Goal: Book appointment/travel/reservation

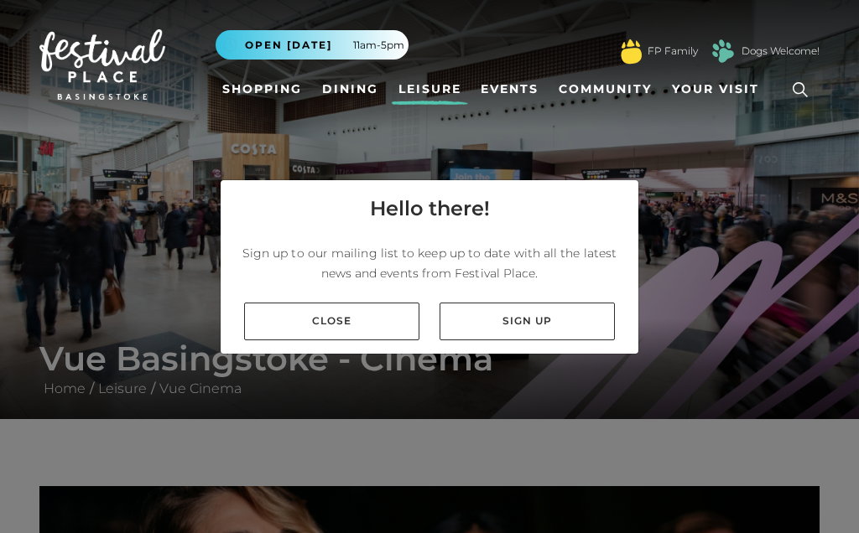
click at [340, 329] on link "Close" at bounding box center [331, 322] width 175 height 38
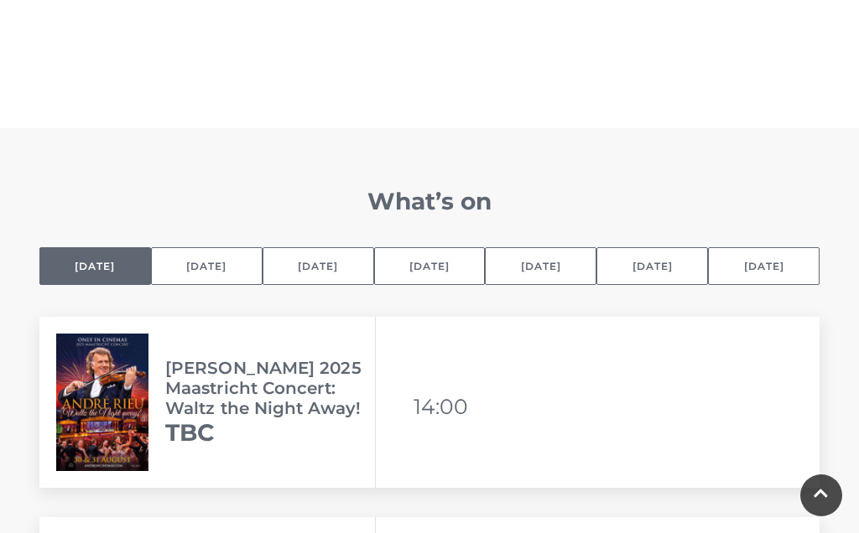
scroll to position [1031, 0]
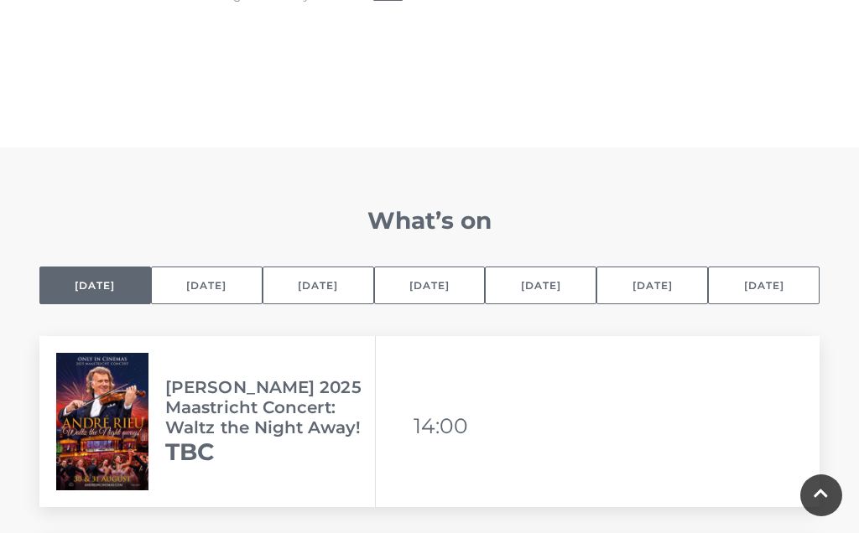
click at [217, 282] on button "[DATE]" at bounding box center [207, 286] width 112 height 38
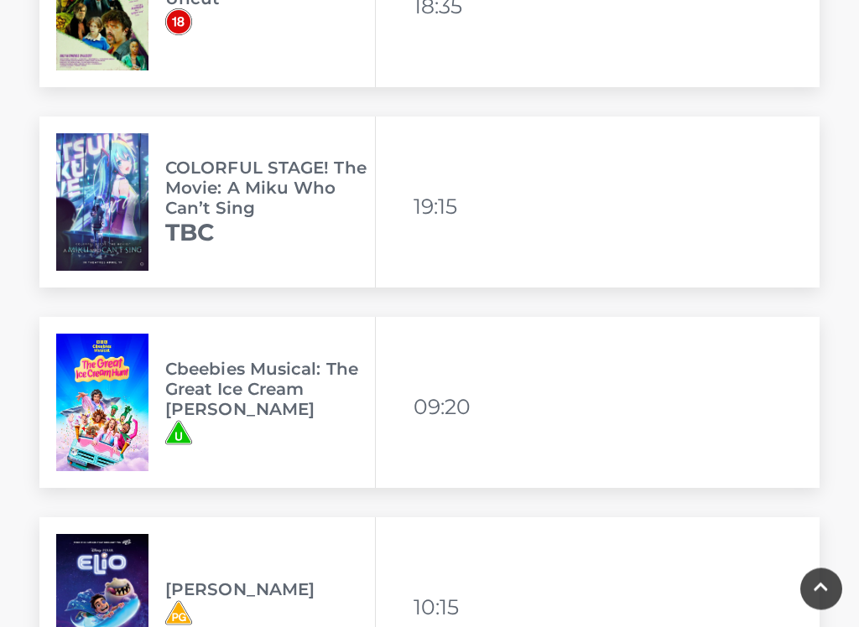
scroll to position [1852, 0]
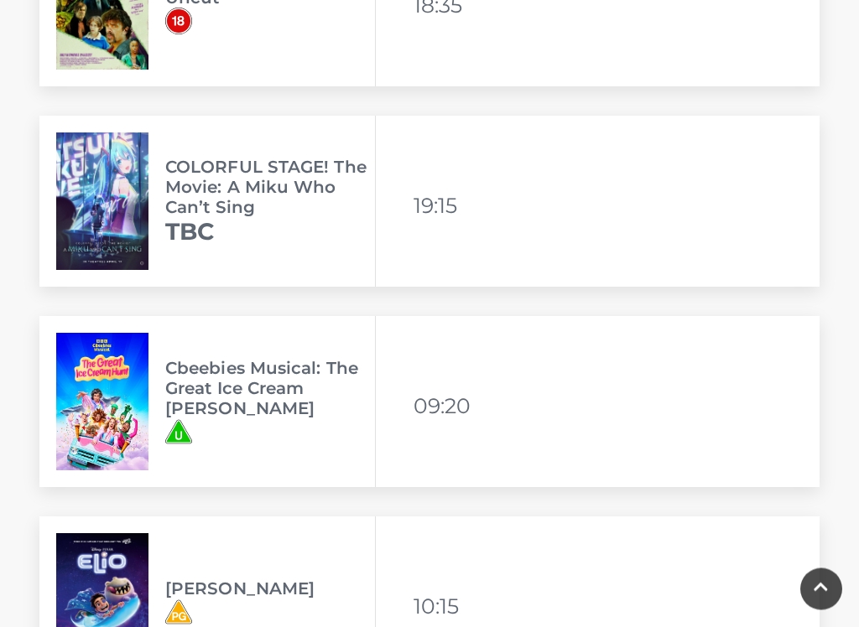
click at [214, 392] on h3 "Cbeebies Musical: The Great Ice Cream [PERSON_NAME]" at bounding box center [270, 389] width 210 height 60
click at [124, 367] on img at bounding box center [102, 403] width 92 height 138
click at [273, 380] on h3 "Cbeebies Musical: The Great Ice Cream [PERSON_NAME]" at bounding box center [270, 388] width 210 height 60
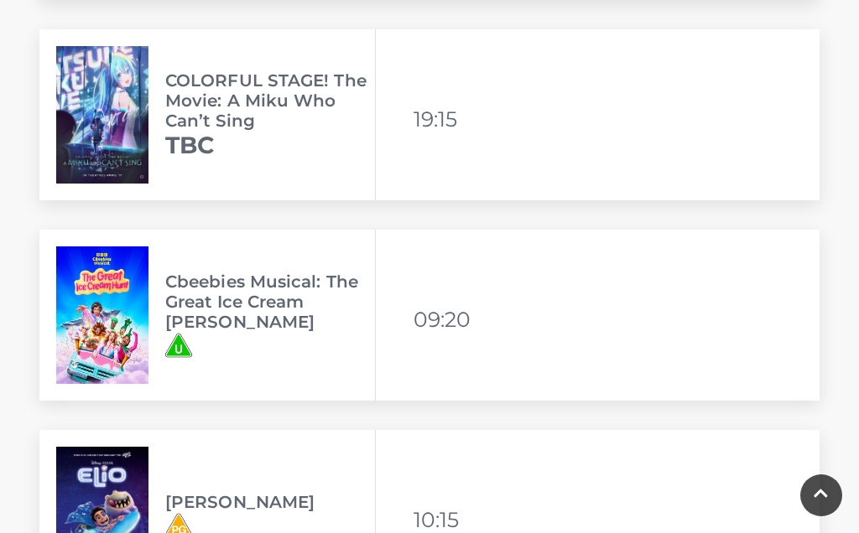
scroll to position [1940, 0]
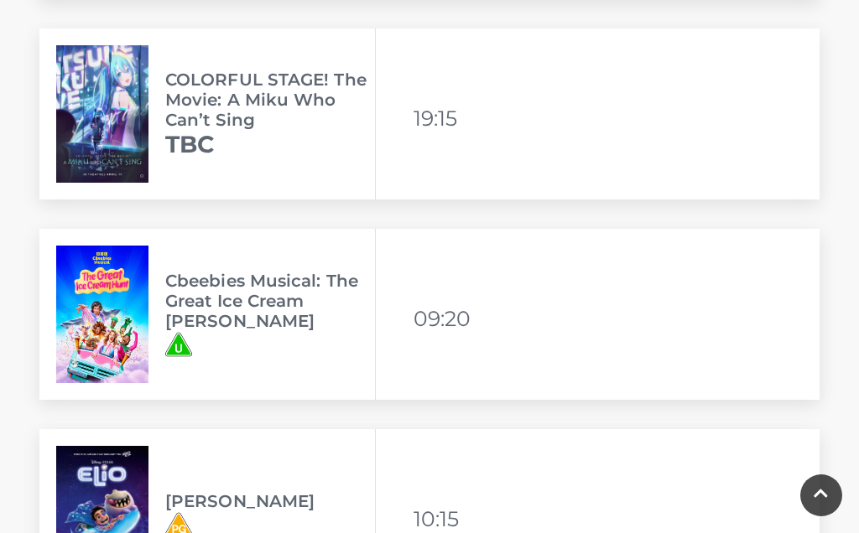
click at [220, 310] on h3 "Cbeebies Musical: The Great Ice Cream [PERSON_NAME]" at bounding box center [270, 301] width 210 height 60
click at [87, 311] on img at bounding box center [102, 315] width 92 height 138
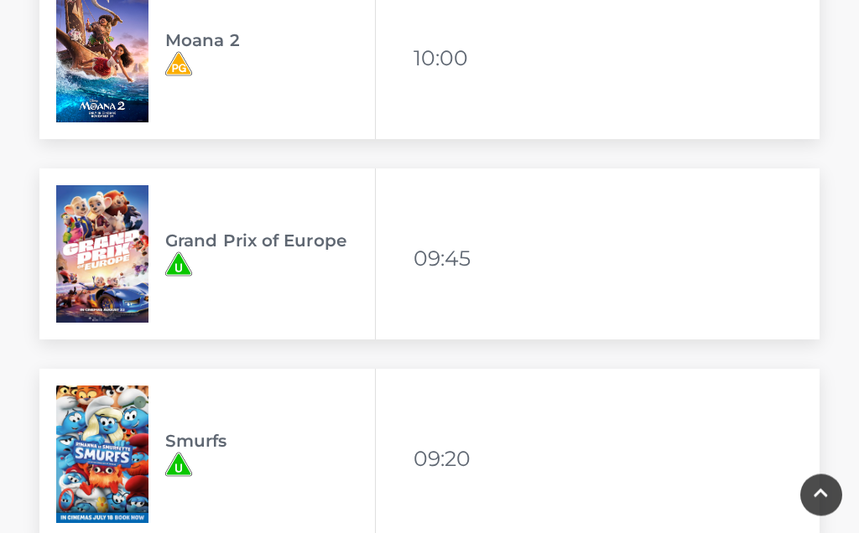
scroll to position [4192, 0]
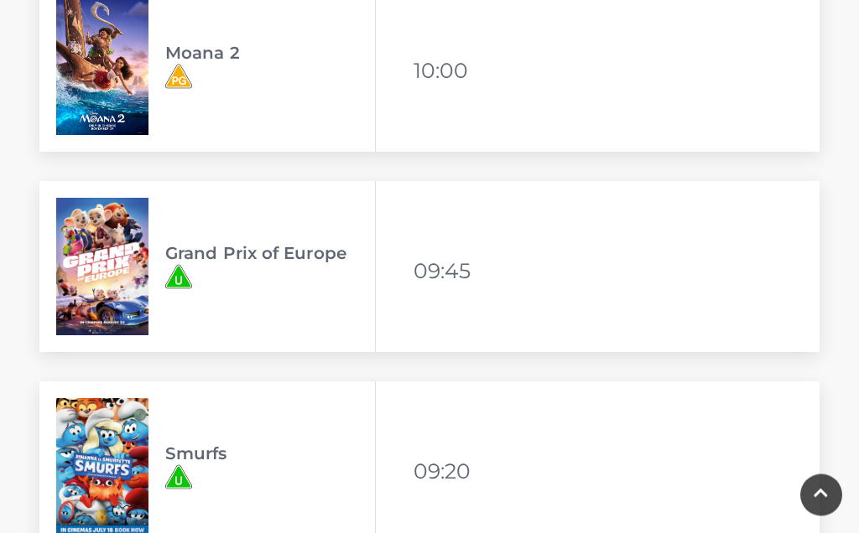
click at [125, 275] on img at bounding box center [102, 268] width 92 height 138
click at [190, 283] on img at bounding box center [178, 277] width 27 height 27
click at [266, 277] on span "Grand Prix of Europe" at bounding box center [270, 267] width 210 height 47
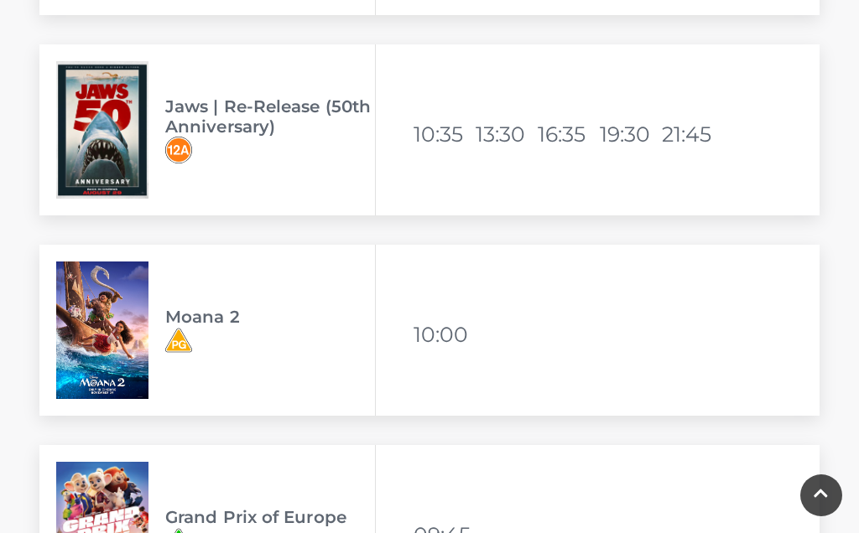
scroll to position [3926, 0]
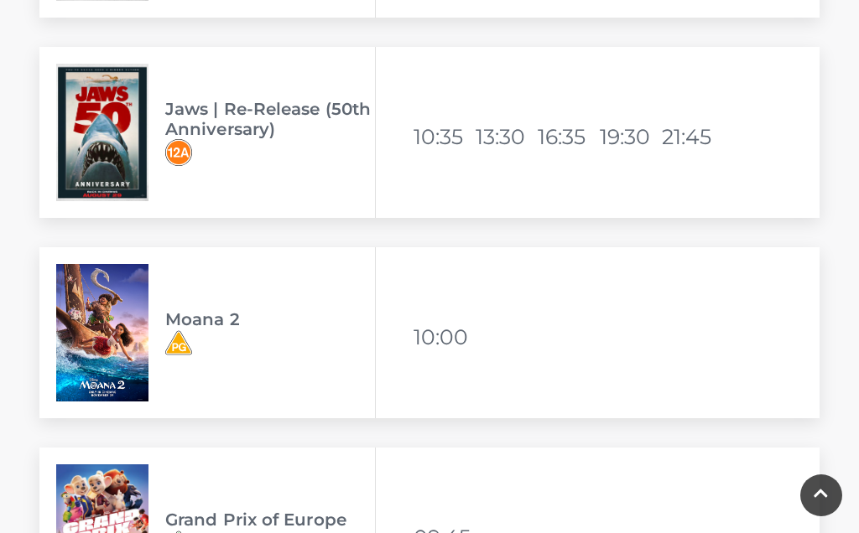
click at [91, 332] on img at bounding box center [102, 333] width 92 height 138
click at [415, 341] on li "10:00" at bounding box center [442, 337] width 59 height 40
click at [204, 329] on h3 "Moana 2" at bounding box center [270, 319] width 210 height 20
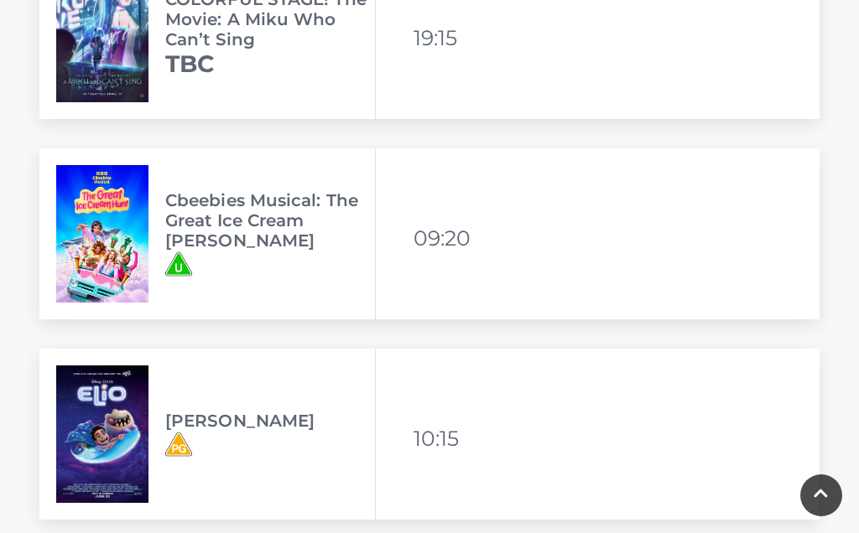
scroll to position [2020, 0]
